Goal: Communication & Community: Answer question/provide support

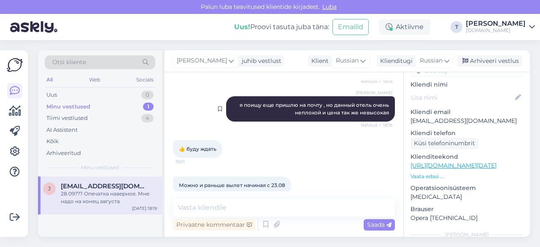
scroll to position [523, 0]
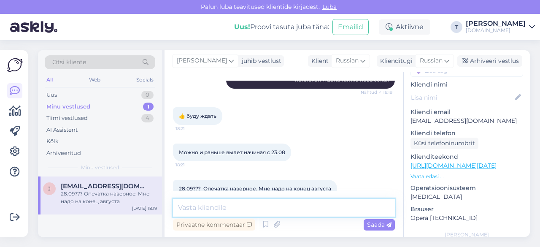
click at [258, 204] on textarea at bounding box center [284, 208] width 222 height 18
type textarea "да опечатка"
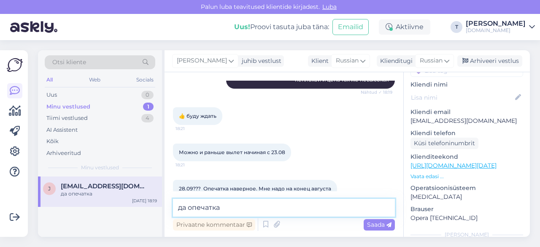
scroll to position [559, 0]
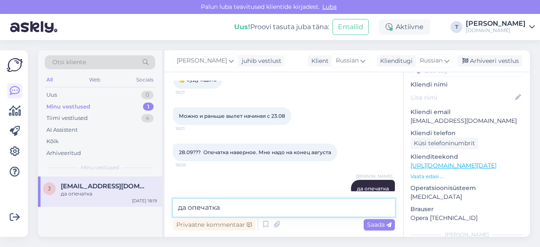
click at [281, 203] on textarea "да опечатка" at bounding box center [284, 208] width 222 height 18
type textarea "29.08"
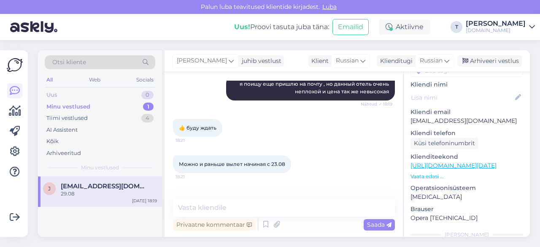
click at [97, 100] on div "Uus 0" at bounding box center [100, 95] width 111 height 12
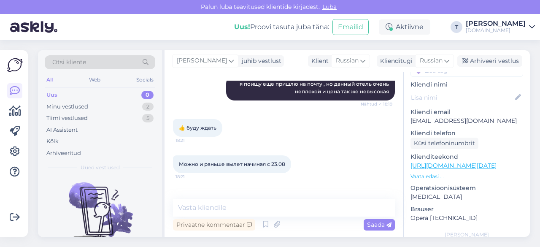
scroll to position [62, 0]
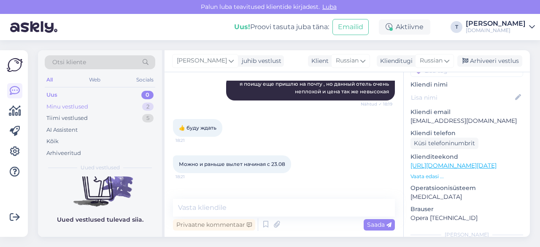
click at [105, 103] on div "Minu vestlused 2" at bounding box center [100, 107] width 111 height 12
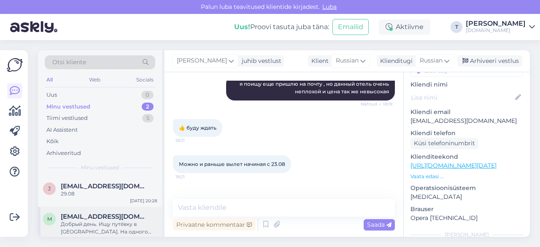
click at [89, 222] on div "Добрый день. Ищу путёвку в [GEOGRAPHIC_DATA]. На одного человека. Люблю хургаду…" at bounding box center [109, 227] width 96 height 15
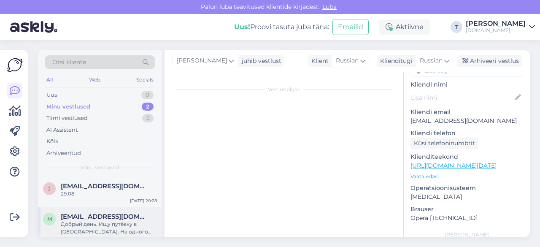
scroll to position [17, 0]
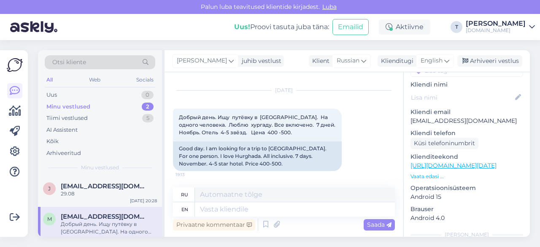
click at [429, 173] on p "Vaata edasi ..." at bounding box center [467, 177] width 113 height 8
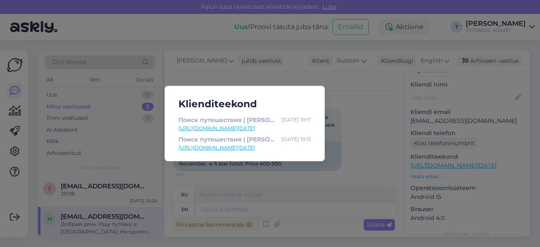
click at [375, 119] on div "Klienditeekond Поиск путешествия | Tuusik [DATE] 19:17 [URL][DOMAIN_NAME][DATE]…" at bounding box center [270, 123] width 540 height 247
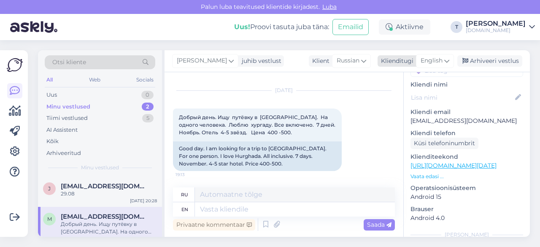
click at [436, 62] on span "English" at bounding box center [432, 60] width 22 height 9
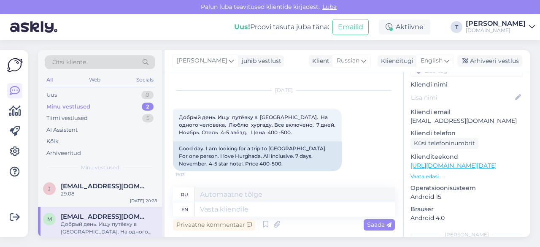
scroll to position [5, 0]
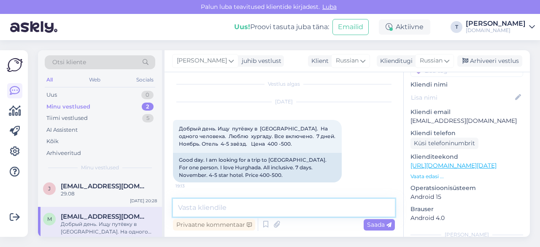
click at [313, 206] on textarea at bounding box center [284, 208] width 222 height 18
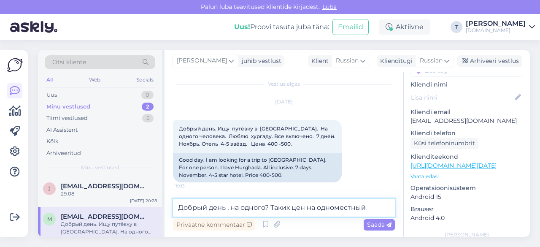
scroll to position [16, 0]
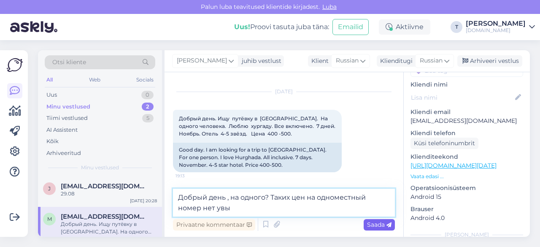
type textarea "Добрый день , на одного? Таких цен на одноместный номер нет увы"
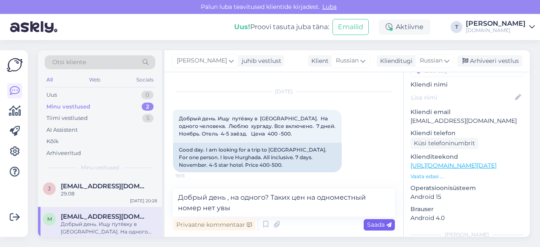
click at [374, 226] on span "Saada" at bounding box center [379, 225] width 24 height 8
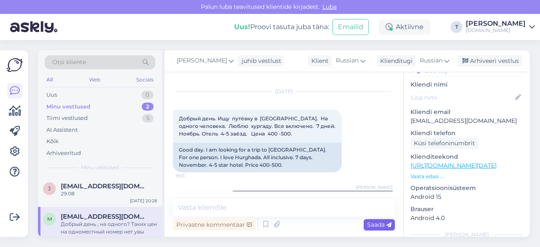
scroll to position [49, 0]
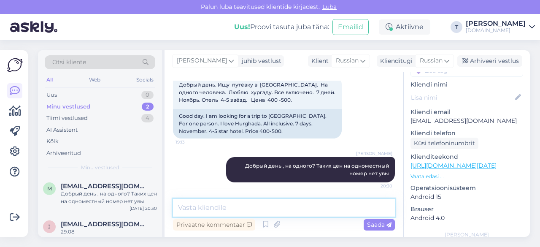
click at [263, 206] on textarea at bounding box center [284, 208] width 222 height 18
click at [235, 208] on textarea at bounding box center [284, 208] width 222 height 18
type textarea "t"
type textarea "е"
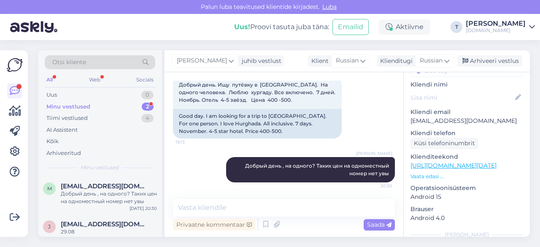
click at [119, 102] on div "Minu vestlused 2" at bounding box center [100, 107] width 111 height 12
click at [118, 187] on span "[EMAIL_ADDRESS][DOMAIN_NAME]" at bounding box center [105, 186] width 88 height 8
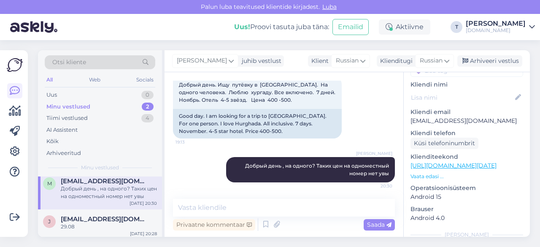
scroll to position [7, 0]
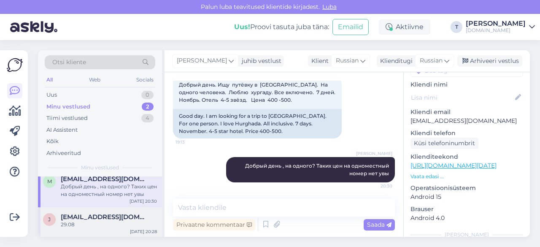
click at [116, 212] on div "[PERSON_NAME] [PERSON_NAME][EMAIL_ADDRESS][DOMAIN_NAME] 29.08 [DATE] 20:28" at bounding box center [100, 222] width 124 height 30
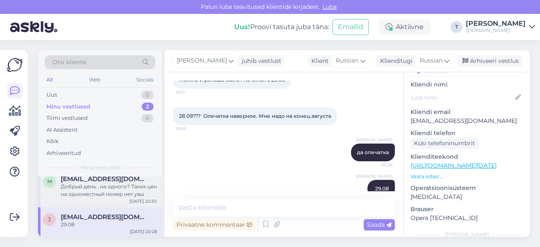
click at [116, 179] on span "[EMAIL_ADDRESS][DOMAIN_NAME]" at bounding box center [105, 179] width 88 height 8
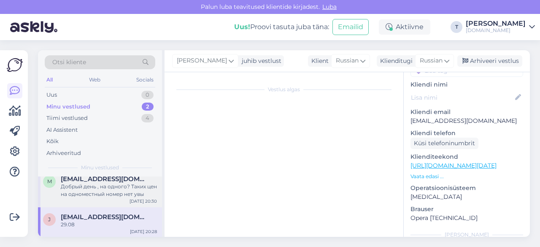
scroll to position [49, 0]
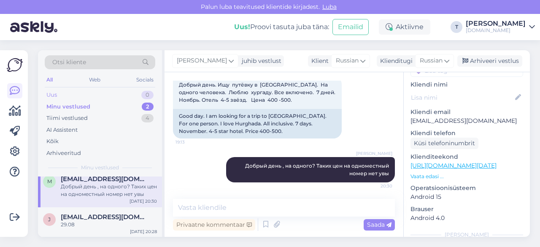
click at [113, 98] on div "Uus 0" at bounding box center [100, 95] width 111 height 12
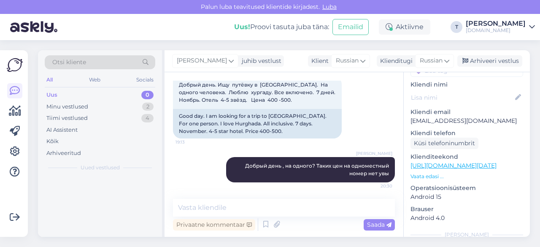
scroll to position [0, 0]
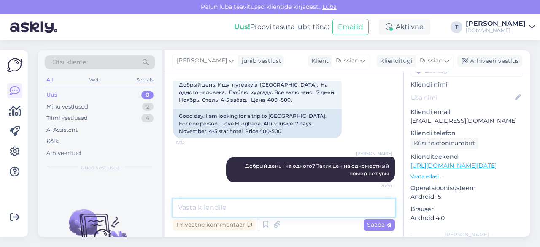
click at [283, 209] on textarea at bounding box center [284, 208] width 222 height 18
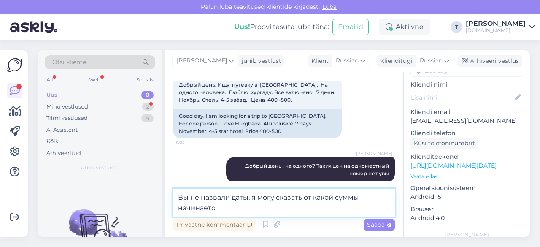
type textarea "Вы не назвали даты, я могу сказать от какой суммы начинается"
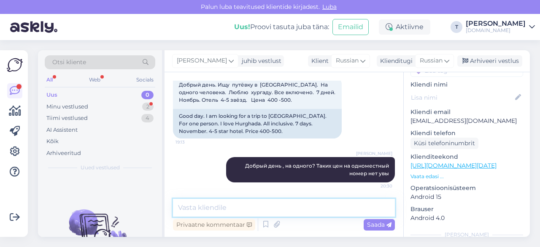
scroll to position [93, 0]
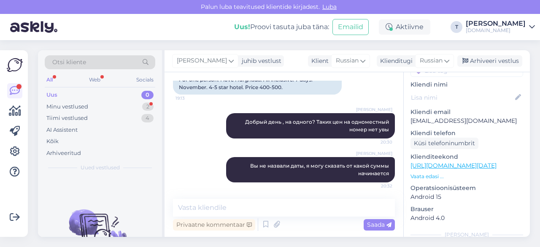
click at [105, 100] on div "Uus 0" at bounding box center [100, 95] width 111 height 12
click at [113, 108] on div "Minu vestlused 2" at bounding box center [100, 107] width 111 height 12
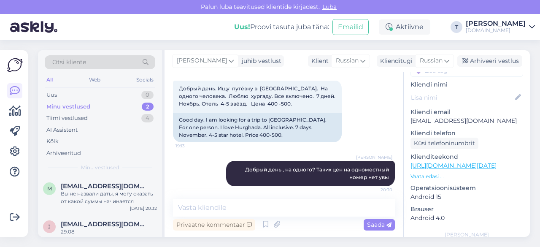
scroll to position [0, 0]
